Goal: Navigation & Orientation: Understand site structure

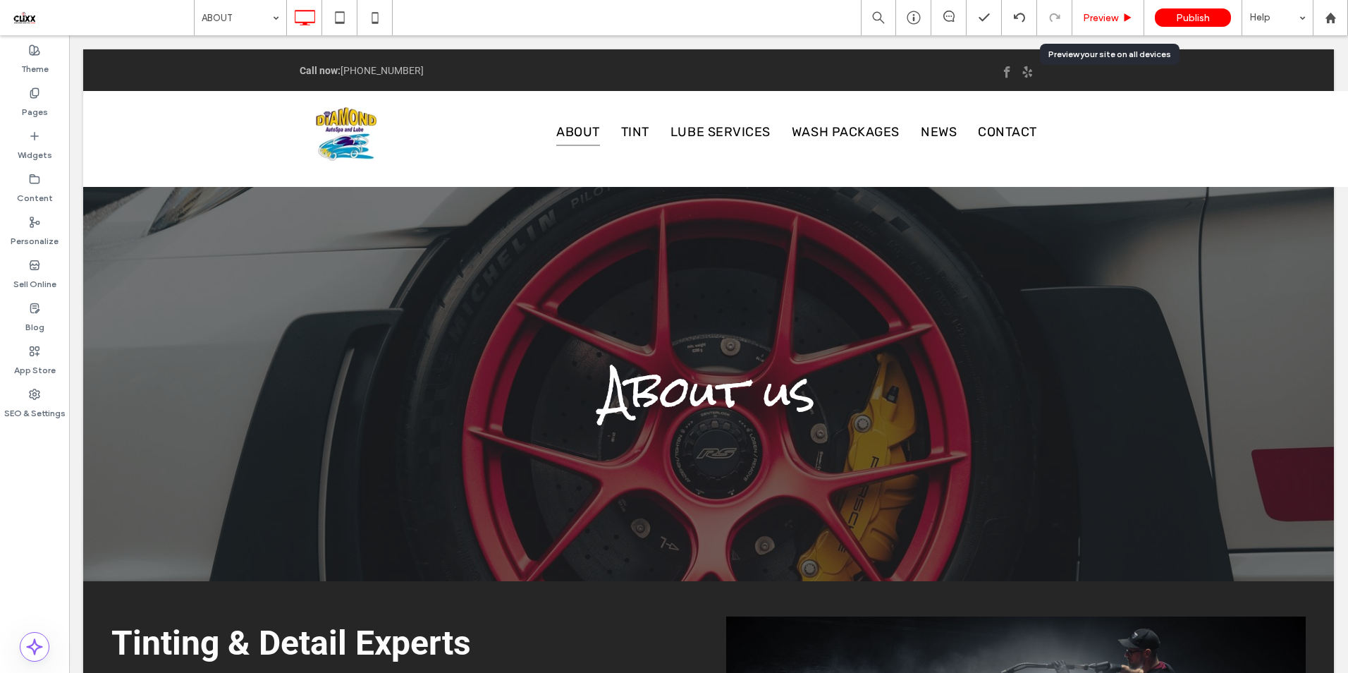
click at [1094, 22] on span "Preview" at bounding box center [1100, 18] width 35 height 12
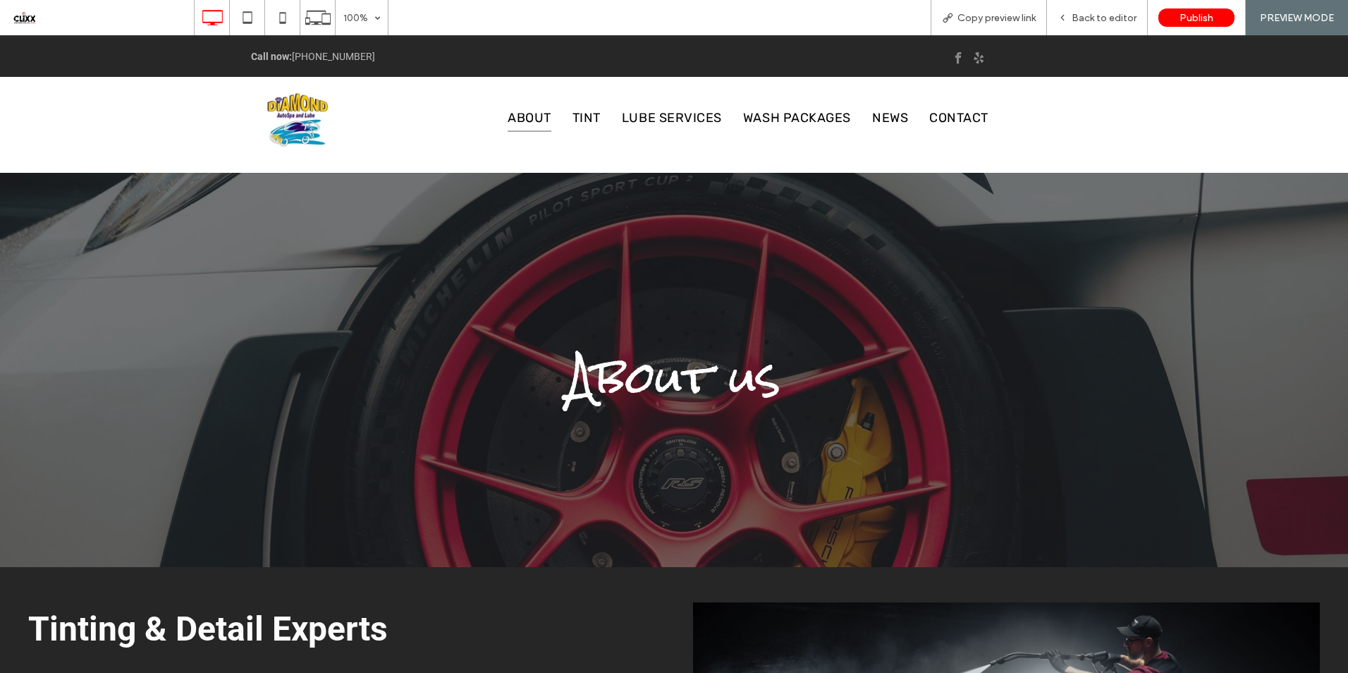
click at [303, 117] on img at bounding box center [294, 120] width 85 height 66
